Goal: Information Seeking & Learning: Check status

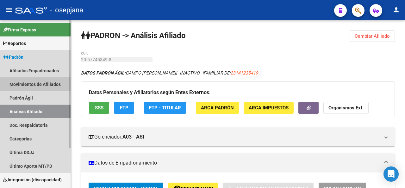
click at [23, 88] on link "Movimientos de Afiliados" at bounding box center [35, 84] width 71 height 14
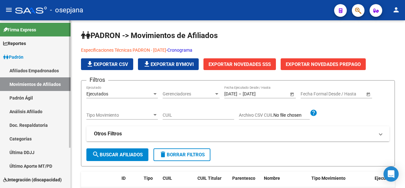
click at [15, 108] on link "Análisis Afiliado" at bounding box center [35, 111] width 71 height 14
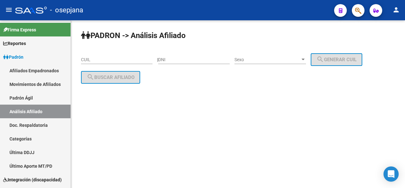
click at [96, 56] on div "CUIL" at bounding box center [116, 57] width 71 height 13
click at [102, 57] on input "CUIL" at bounding box center [116, 59] width 71 height 5
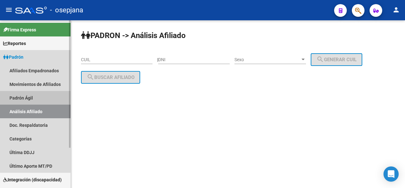
click at [0, 103] on link "Padrón Ágil" at bounding box center [35, 98] width 71 height 14
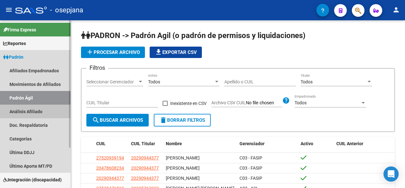
click at [24, 110] on link "Análisis Afiliado" at bounding box center [35, 111] width 71 height 14
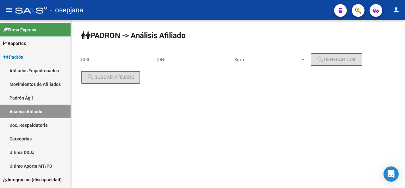
click at [94, 64] on div "CUIL" at bounding box center [116, 60] width 71 height 18
click at [89, 60] on input "CUIL" at bounding box center [116, 59] width 71 height 5
click at [89, 62] on div "CUIL" at bounding box center [116, 57] width 71 height 13
drag, startPoint x: 92, startPoint y: 79, endPoint x: 86, endPoint y: 60, distance: 20.5
click at [86, 60] on input "CUIL" at bounding box center [116, 59] width 71 height 5
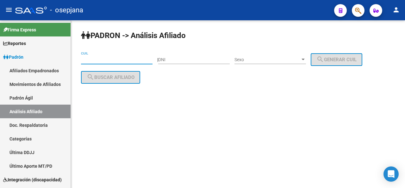
click at [84, 55] on div "CUIL" at bounding box center [116, 57] width 71 height 13
click at [81, 90] on div "PADRON -> Análisis Afiliado CUIL | DNI Sexo Sexo search Generar CUIL search Bus…" at bounding box center [238, 61] width 334 height 83
drag, startPoint x: 72, startPoint y: 62, endPoint x: 328, endPoint y: 41, distance: 257.2
click at [328, 41] on div "PADRON -> Análisis Afiliado CUIL | DNI Sexo Sexo search Generar CUIL search Bus…" at bounding box center [238, 61] width 334 height 83
click at [127, 54] on div "CUIL" at bounding box center [116, 57] width 71 height 13
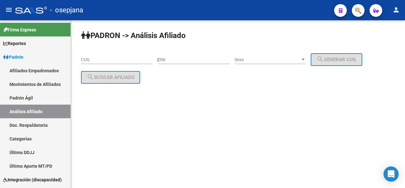
drag, startPoint x: 114, startPoint y: 7, endPoint x: 109, endPoint y: 22, distance: 16.3
click at [109, 22] on div "menu - osepjana person Firma Express Reportes Padrón Traspasos x O.S. Traspasos…" at bounding box center [202, 94] width 405 height 188
click at [111, 112] on mat-sidenav-content "PADRON -> Análisis Afiliado CUIL | DNI Sexo Sexo search Generar CUIL search Bus…" at bounding box center [238, 103] width 334 height 167
click at [109, 62] on input "CUIL" at bounding box center [116, 59] width 71 height 5
drag, startPoint x: 106, startPoint y: 56, endPoint x: 99, endPoint y: 58, distance: 7.3
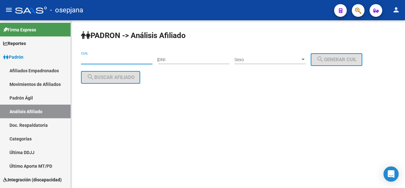
drag, startPoint x: 99, startPoint y: 58, endPoint x: 83, endPoint y: 61, distance: 16.6
click at [83, 61] on input "CUIL" at bounding box center [116, 59] width 71 height 5
click at [93, 60] on input "CUIL" at bounding box center [116, 59] width 71 height 5
click at [86, 86] on div "PADRON -> Análisis Afiliado CUIL | DNI Sexo Sexo search Generar CUIL search Bus…" at bounding box center [238, 61] width 334 height 83
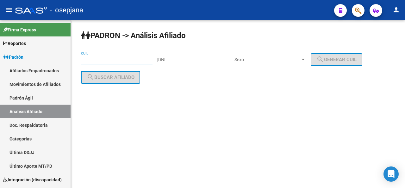
click at [92, 59] on input "CUIL" at bounding box center [116, 59] width 71 height 5
paste input "20-34251816-9"
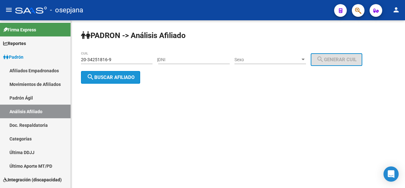
click at [109, 79] on span "search Buscar afiliado" at bounding box center [111, 77] width 48 height 6
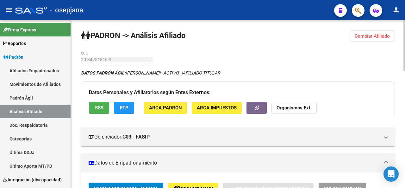
scroll to position [167, 0]
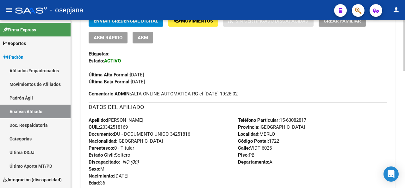
click at [404, 119] on div at bounding box center [404, 103] width 2 height 167
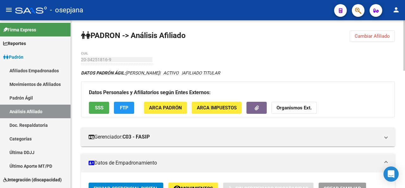
click at [404, 40] on div at bounding box center [404, 103] width 2 height 167
click at [404, 40] on div at bounding box center [404, 45] width 2 height 50
click at [365, 35] on span "Cambiar Afiliado" at bounding box center [371, 36] width 35 height 6
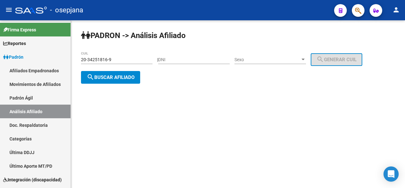
click at [138, 51] on div "PADRON -> Análisis Afiliado 20-34251816-9 CUIL | DNI Sexo Sexo search Generar C…" at bounding box center [238, 61] width 334 height 83
click at [126, 57] on input "20-34251816-9" at bounding box center [116, 59] width 71 height 5
drag, startPoint x: 126, startPoint y: 57, endPoint x: 79, endPoint y: 62, distance: 47.6
click at [78, 60] on div "PADRON -> Análisis Afiliado 20-34251816-9 CUIL | DNI Sexo Sexo search Generar C…" at bounding box center [238, 61] width 334 height 83
paste input "682467-1"
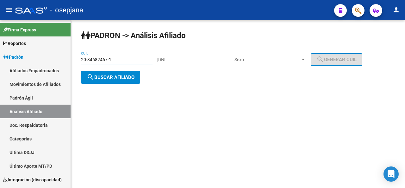
type input "20-34682467-1"
click at [110, 76] on span "search Buscar afiliado" at bounding box center [111, 77] width 48 height 6
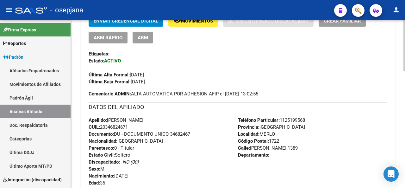
click at [404, 93] on div at bounding box center [404, 103] width 2 height 167
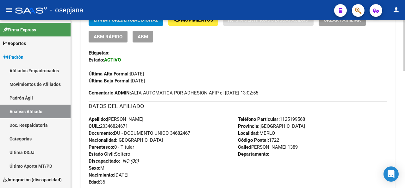
click at [404, 115] on div at bounding box center [404, 96] width 2 height 50
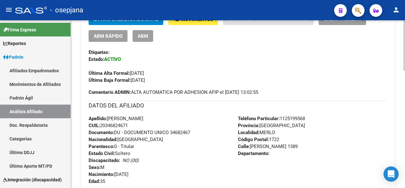
scroll to position [336, 0]
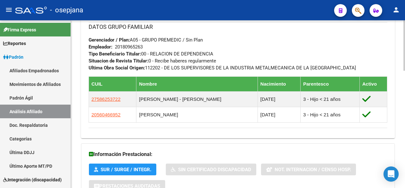
click at [404, 126] on div at bounding box center [404, 103] width 2 height 167
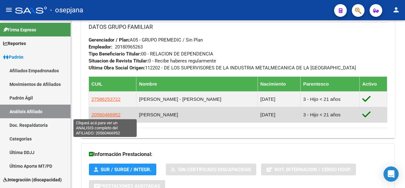
click at [115, 114] on span "20560466952" at bounding box center [105, 114] width 29 height 5
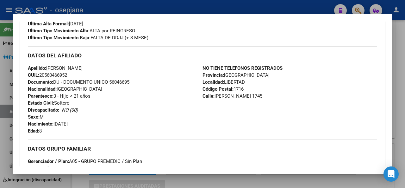
scroll to position [183, 0]
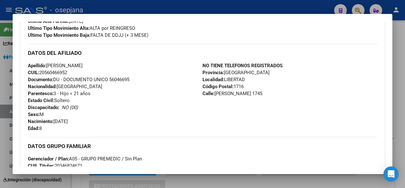
drag, startPoint x: 49, startPoint y: 81, endPoint x: 87, endPoint y: 84, distance: 38.1
click at [83, 68] on span "Apellido: [PERSON_NAME]" at bounding box center [55, 66] width 55 height 6
copy span "[PERSON_NAME]"
drag, startPoint x: 112, startPoint y: 94, endPoint x: 134, endPoint y: 96, distance: 22.6
click at [134, 96] on div "Apellido: [PERSON_NAME] CUIL: 20560466952 Documento: DU - DOCUMENTO UNICO 56046…" at bounding box center [115, 97] width 175 height 70
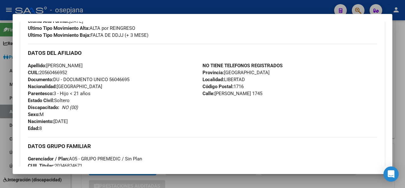
drag, startPoint x: 124, startPoint y: 93, endPoint x: 119, endPoint y: 93, distance: 5.7
click at [119, 93] on div "Apellido: [PERSON_NAME] CUIL: 20560466952 Documento: DU - DOCUMENTO UNICO 56046…" at bounding box center [115, 97] width 175 height 70
drag, startPoint x: 110, startPoint y: 94, endPoint x: 135, endPoint y: 94, distance: 24.4
click at [135, 94] on div "Apellido: [PERSON_NAME] CUIL: 20560466952 Documento: DU - DOCUMENTO UNICO 56046…" at bounding box center [115, 97] width 175 height 70
drag, startPoint x: 127, startPoint y: 90, endPoint x: 118, endPoint y: 92, distance: 9.3
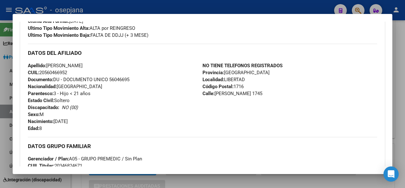
click at [118, 92] on div "Apellido: [PERSON_NAME] CUIL: 20560466952 Documento: DU - DOCUMENTO UNICO 56046…" at bounding box center [115, 97] width 175 height 70
click at [112, 82] on span "Documento: DU - DOCUMENTO UNICO 56046695" at bounding box center [79, 80] width 102 height 6
drag, startPoint x: 112, startPoint y: 95, endPoint x: 132, endPoint y: 95, distance: 20.6
click at [133, 95] on div "Apellido: [PERSON_NAME] CUIL: 20560466952 Documento: DU - DOCUMENTO UNICO 56046…" at bounding box center [115, 97] width 175 height 70
drag, startPoint x: 132, startPoint y: 95, endPoint x: 111, endPoint y: 95, distance: 21.5
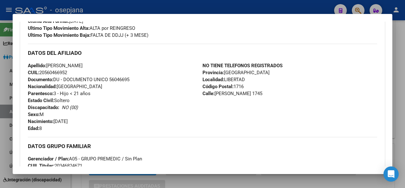
click at [111, 82] on span "Documento: DU - DOCUMENTO UNICO 56046695" at bounding box center [79, 80] width 102 height 6
copy span "56046695"
click at [121, 4] on div at bounding box center [202, 94] width 405 height 188
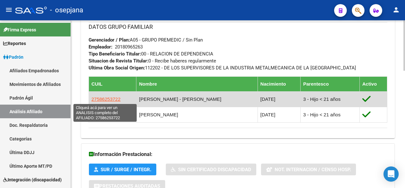
click at [101, 99] on span "27586253722" at bounding box center [105, 98] width 29 height 5
type textarea "27586253722"
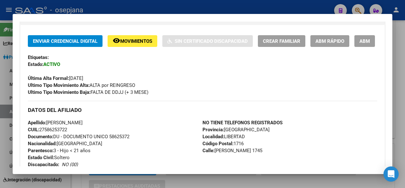
scroll to position [252, 0]
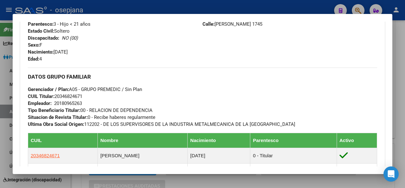
drag, startPoint x: 111, startPoint y: 27, endPoint x: 131, endPoint y: 29, distance: 19.4
click at [129, 13] on span "Documento: DU - DOCUMENTO UNICO 58625372" at bounding box center [79, 10] width 102 height 6
copy span "58625372"
click at [104, 7] on div at bounding box center [202, 94] width 405 height 188
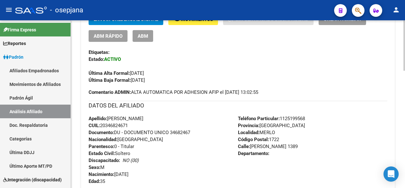
click at [404, 24] on div at bounding box center [404, 103] width 2 height 167
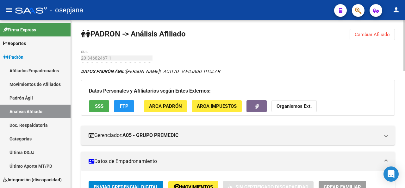
click at [404, 23] on div at bounding box center [404, 103] width 2 height 167
click at [404, 23] on div at bounding box center [404, 46] width 2 height 50
click at [384, 32] on span "Cambiar Afiliado" at bounding box center [371, 35] width 35 height 6
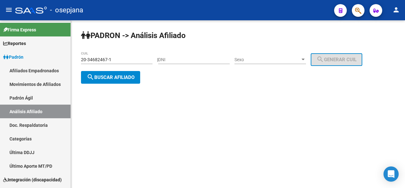
click at [134, 54] on div "20-34682467-1 CUIL" at bounding box center [116, 57] width 71 height 13
drag, startPoint x: 128, startPoint y: 56, endPoint x: 96, endPoint y: 55, distance: 31.6
click at [96, 55] on div "20-34682467-1 CUIL" at bounding box center [116, 57] width 71 height 13
drag, startPoint x: 122, startPoint y: 57, endPoint x: 77, endPoint y: 61, distance: 45.7
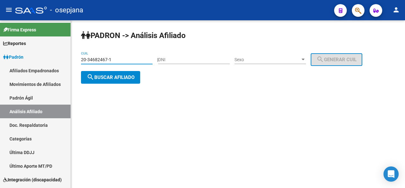
click at [77, 61] on div "PADRON -> Análisis Afiliado 20-34682467-1 CUIL | DNI Sexo Sexo search Generar C…" at bounding box center [238, 61] width 334 height 83
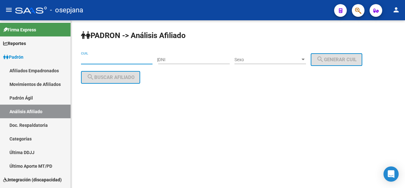
paste input "20-35163489-9"
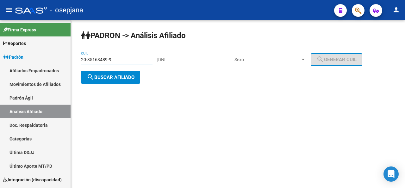
type input "20-35163489-9"
click at [112, 79] on span "search Buscar afiliado" at bounding box center [111, 77] width 48 height 6
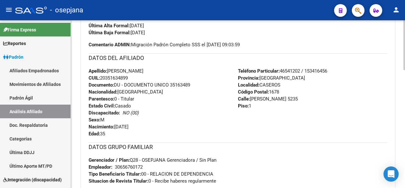
scroll to position [220, 0]
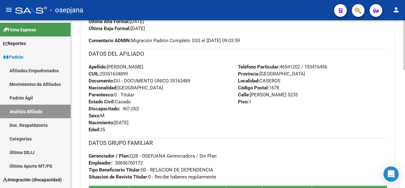
click at [376, 127] on div "PADRON -> Análisis Afiliado Cambiar Afiliado 20-35163489-9 CUIL DATOS PADRÓN ÁG…" at bounding box center [238, 81] width 335 height 563
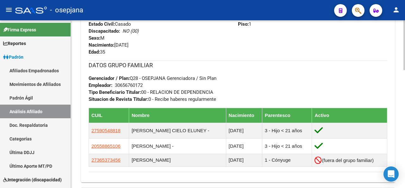
scroll to position [298, 0]
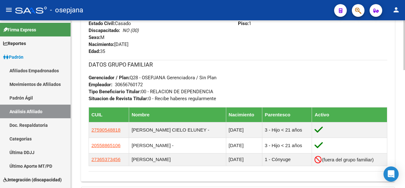
click at [398, 124] on div "PADRON -> Análisis Afiliado Cambiar Afiliado 20-35163489-9 CUIL DATOS PADRÓN ÁG…" at bounding box center [238, 3] width 335 height 563
drag, startPoint x: 398, startPoint y: 124, endPoint x: 402, endPoint y: 116, distance: 9.1
click at [402, 116] on div "PADRON -> Análisis Afiliado Cambiar Afiliado 20-35163489-9 CUIL DATOS PADRÓN ÁG…" at bounding box center [238, 3] width 334 height 563
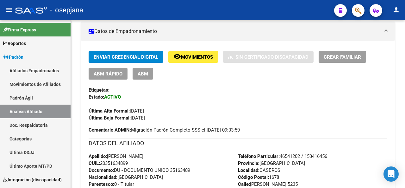
click at [404, 43] on div at bounding box center [404, 103] width 2 height 167
click at [143, 155] on span "Apellido: [PERSON_NAME]" at bounding box center [116, 156] width 55 height 6
click at [143, 154] on span "Apellido: [PERSON_NAME]" at bounding box center [116, 156] width 55 height 6
drag, startPoint x: 145, startPoint y: 154, endPoint x: 140, endPoint y: 154, distance: 4.4
click at [140, 154] on span "Apellido: [PERSON_NAME]" at bounding box center [116, 156] width 55 height 6
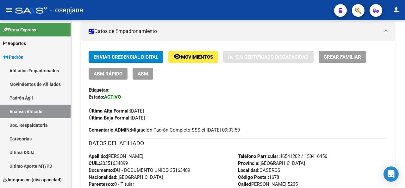
click at [140, 154] on span "Apellido: [PERSON_NAME]" at bounding box center [116, 156] width 55 height 6
click at [143, 154] on span "Apellido: [PERSON_NAME]" at bounding box center [116, 156] width 55 height 6
drag, startPoint x: 153, startPoint y: 154, endPoint x: 108, endPoint y: 154, distance: 44.3
click at [108, 154] on span "Apellido: [PERSON_NAME]" at bounding box center [116, 156] width 55 height 6
copy span "[PERSON_NAME]"
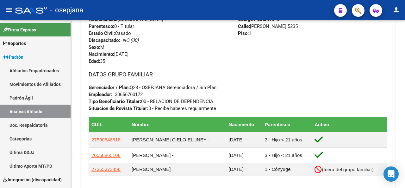
click at [379, 112] on div "PADRON -> Análisis Afiliado Cambiar Afiliado 20-35163489-9 CUIL DATOS PADRÓN ÁG…" at bounding box center [238, 13] width 335 height 563
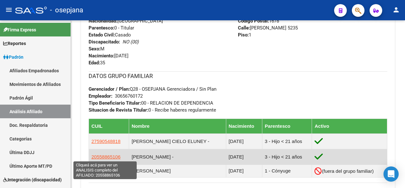
click at [104, 156] on span "20558865106" at bounding box center [105, 156] width 29 height 5
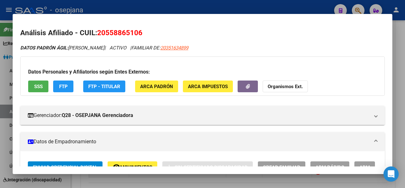
scroll to position [126, 0]
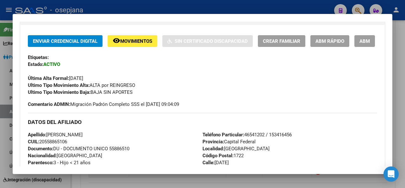
drag, startPoint x: 64, startPoint y: 152, endPoint x: 108, endPoint y: 151, distance: 44.6
click at [108, 151] on div "Apellido: [PERSON_NAME]: 20558865106 Documento: DU - DOCUMENTO UNICO 55886510 N…" at bounding box center [115, 166] width 175 height 70
copy span "[PERSON_NAME]"
click at [197, 2] on div at bounding box center [202, 94] width 405 height 188
click at [197, 2] on mat-toolbar "menu - osepjana person" at bounding box center [202, 10] width 405 height 20
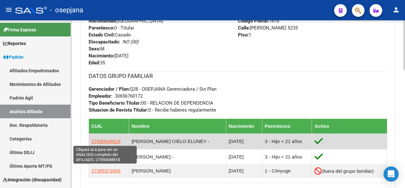
click at [118, 138] on span "27590548818" at bounding box center [105, 140] width 29 height 5
type textarea "27590548818"
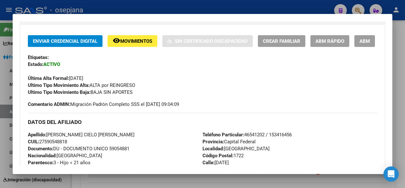
drag, startPoint x: 63, startPoint y: 150, endPoint x: 94, endPoint y: 151, distance: 30.7
click at [94, 137] on span "Apellido: [PERSON_NAME] CIELO ELUNEY" at bounding box center [81, 135] width 107 height 6
click at [401, 86] on div at bounding box center [202, 94] width 405 height 188
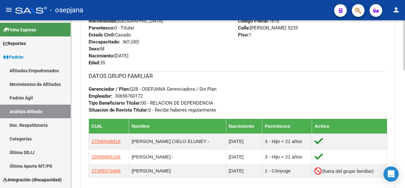
click at [404, 83] on div at bounding box center [404, 103] width 2 height 167
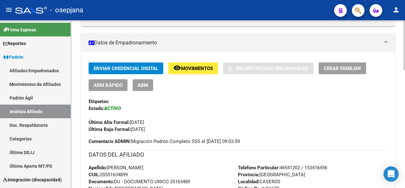
click at [404, 89] on div at bounding box center [404, 81] width 2 height 50
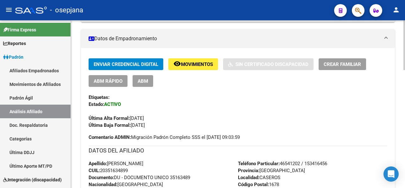
click at [398, 112] on div "PADRON -> Análisis Afiliado Cambiar Afiliado 20-35163489-9 CUIL DATOS PADRÓN ÁG…" at bounding box center [238, 177] width 334 height 563
drag, startPoint x: 398, startPoint y: 112, endPoint x: 397, endPoint y: 115, distance: 3.7
click at [398, 114] on div "PADRON -> Análisis Afiliado Cambiar Afiliado 20-35163489-9 CUIL DATOS PADRÓN ÁG…" at bounding box center [238, 177] width 334 height 563
drag, startPoint x: 396, startPoint y: 117, endPoint x: 400, endPoint y: 110, distance: 7.7
click at [396, 114] on div "PADRON -> Análisis Afiliado Cambiar Afiliado 20-35163489-9 CUIL DATOS PADRÓN ÁG…" at bounding box center [238, 177] width 334 height 563
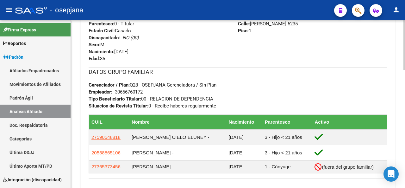
click at [404, 117] on div at bounding box center [404, 103] width 2 height 167
click at [404, 122] on div at bounding box center [404, 132] width 2 height 50
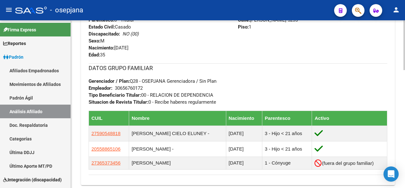
click at [401, 132] on div "PADRON -> Análisis Afiliado Cambiar Afiliado 20-35163489-9 CUIL DATOS PADRÓN ÁG…" at bounding box center [238, 6] width 334 height 563
click at [403, 163] on div "PADRON -> Análisis Afiliado Cambiar Afiliado 20-35163489-9 CUIL DATOS PADRÓN ÁG…" at bounding box center [238, 6] width 334 height 563
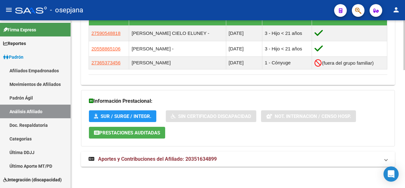
click at [404, 172] on div at bounding box center [404, 103] width 2 height 167
click at [210, 160] on span "Aportes y Contribuciones del Afiliado: 20351634899" at bounding box center [157, 159] width 119 height 6
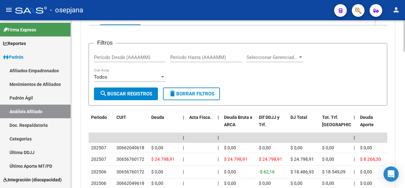
drag, startPoint x: 393, startPoint y: 155, endPoint x: 389, endPoint y: 153, distance: 4.8
click at [393, 155] on div "cloud_download Exportar CSV Devengado RG Percibido - Liquidación RG/MT/PD Perci…" at bounding box center [238, 140] width 314 height 304
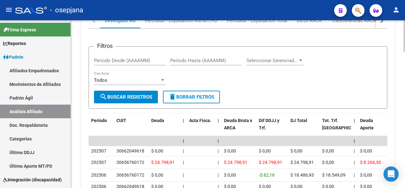
drag, startPoint x: 404, startPoint y: 10, endPoint x: 404, endPoint y: 32, distance: 22.1
click at [404, 32] on div "menu - osepjana person Firma Express Reportes Padrón Traspasos x O.S. Traspasos…" at bounding box center [202, 94] width 405 height 188
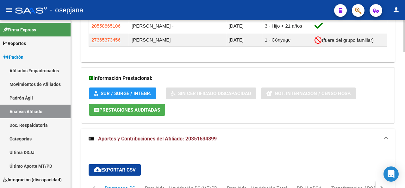
click at [404, 22] on div at bounding box center [404, 103] width 2 height 167
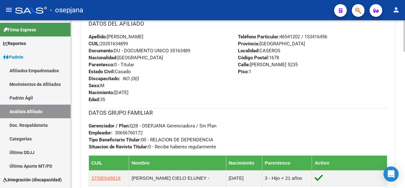
click at [404, 54] on div at bounding box center [404, 103] width 2 height 167
click at [333, 59] on div "Teléfono Particular: [PHONE_NUMBER] / 153416456 Provincia: [GEOGRAPHIC_DATA] Lo…" at bounding box center [312, 68] width 149 height 70
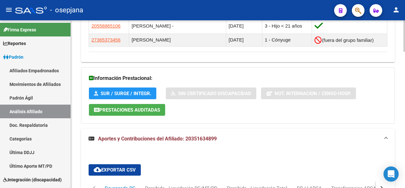
click at [404, 178] on div at bounding box center [404, 103] width 2 height 167
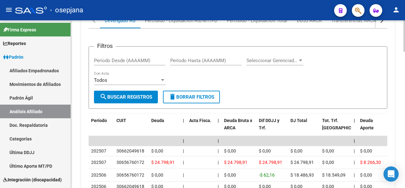
click at [404, 178] on div at bounding box center [404, 103] width 2 height 167
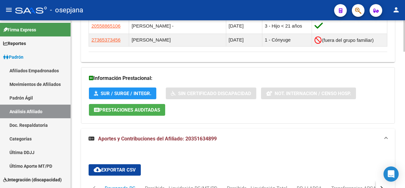
scroll to position [250, 0]
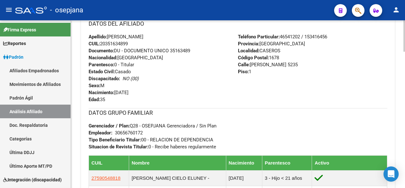
click at [404, 187] on html "menu - osepjana person Firma Express Reportes Padrón Traspasos x O.S. Traspasos…" at bounding box center [202, 94] width 405 height 188
